Goal: Check status: Check status

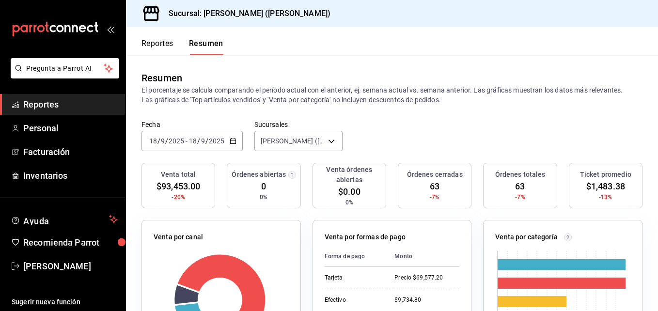
click at [187, 146] on div "[DATE] [DATE] - [DATE] [DATE]" at bounding box center [191, 141] width 101 height 20
drag, startPoint x: 167, startPoint y: 131, endPoint x: 165, endPoint y: 139, distance: 8.9
click at [165, 139] on input "9" at bounding box center [162, 141] width 5 height 8
drag, startPoint x: 198, startPoint y: 131, endPoint x: 211, endPoint y: 159, distance: 30.8
click at [205, 136] on div "[DATE] [DATE] - [DATE] [DATE]" at bounding box center [191, 141] width 101 height 20
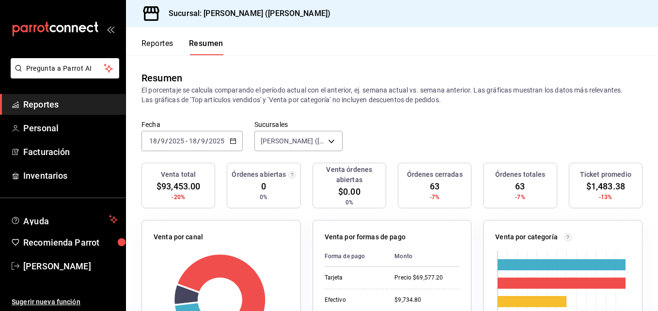
click at [160, 47] on font "Reportes" at bounding box center [157, 44] width 32 height 10
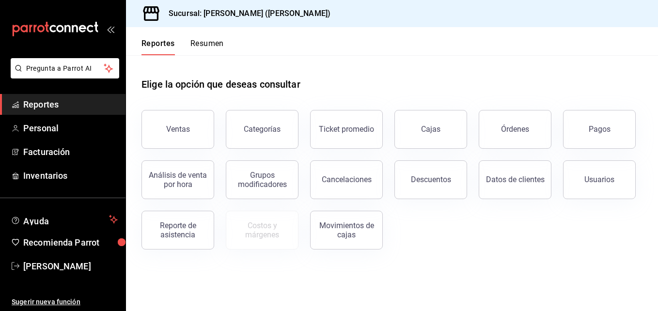
click at [161, 47] on button "Reportes" at bounding box center [157, 47] width 33 height 16
click at [167, 40] on button "Reportes" at bounding box center [157, 47] width 33 height 16
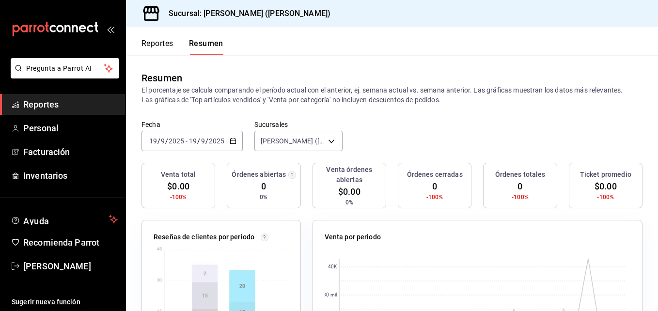
click at [175, 141] on input "2025" at bounding box center [176, 141] width 16 height 8
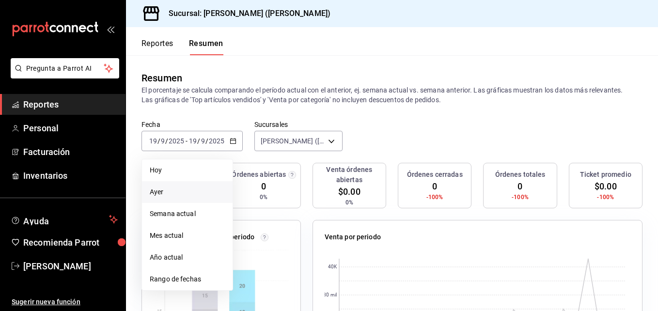
click at [157, 185] on li "Ayer" at bounding box center [187, 192] width 91 height 22
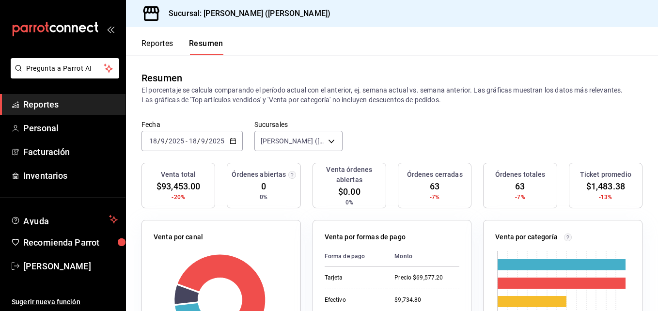
click at [163, 43] on font "Reportes" at bounding box center [157, 44] width 32 height 10
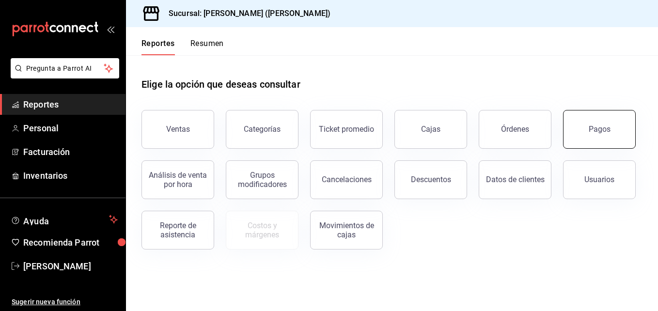
click at [613, 123] on button "Pagos" at bounding box center [599, 129] width 73 height 39
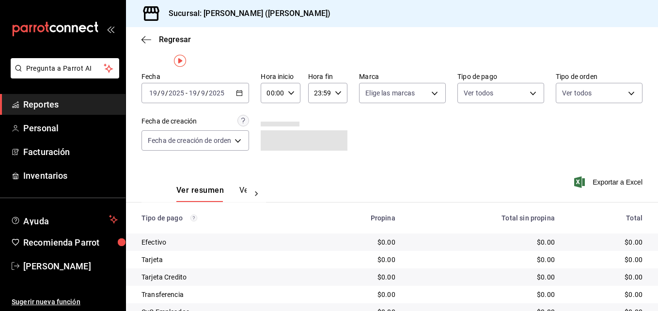
scroll to position [6, 0]
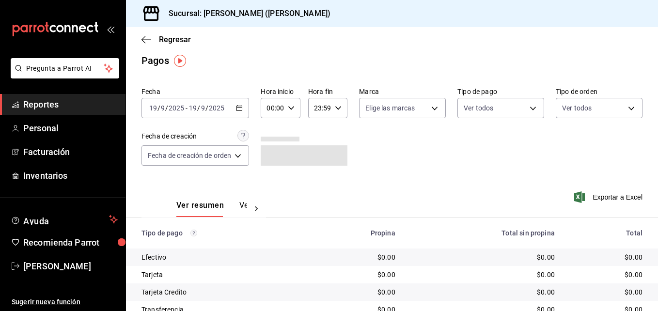
click at [157, 105] on span "/" at bounding box center [158, 108] width 3 height 8
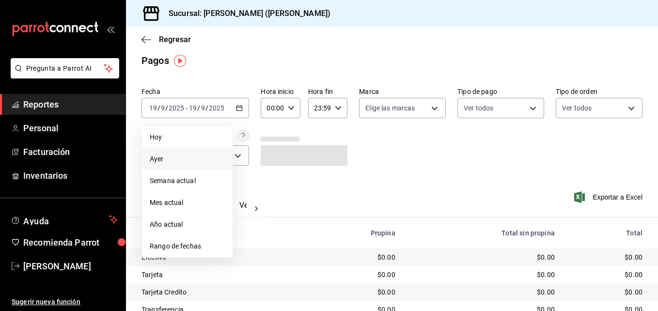
click at [156, 159] on span "Ayer" at bounding box center [187, 159] width 75 height 10
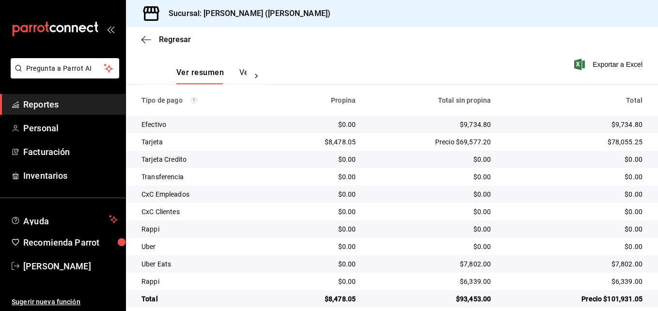
scroll to position [152, 0]
